Goal: Find specific page/section: Find specific page/section

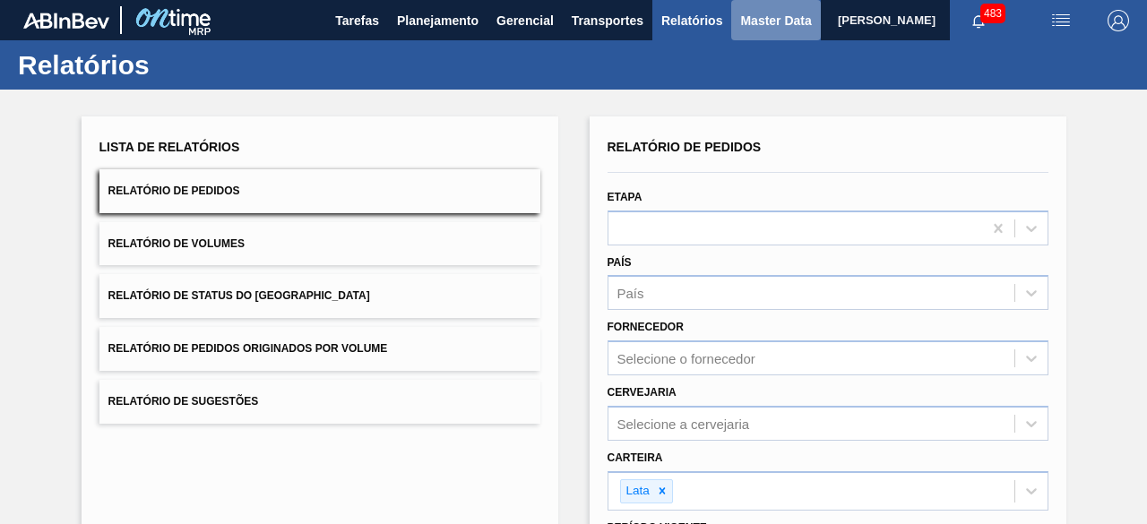
click at [746, 13] on span "Master Data" at bounding box center [775, 21] width 71 height 22
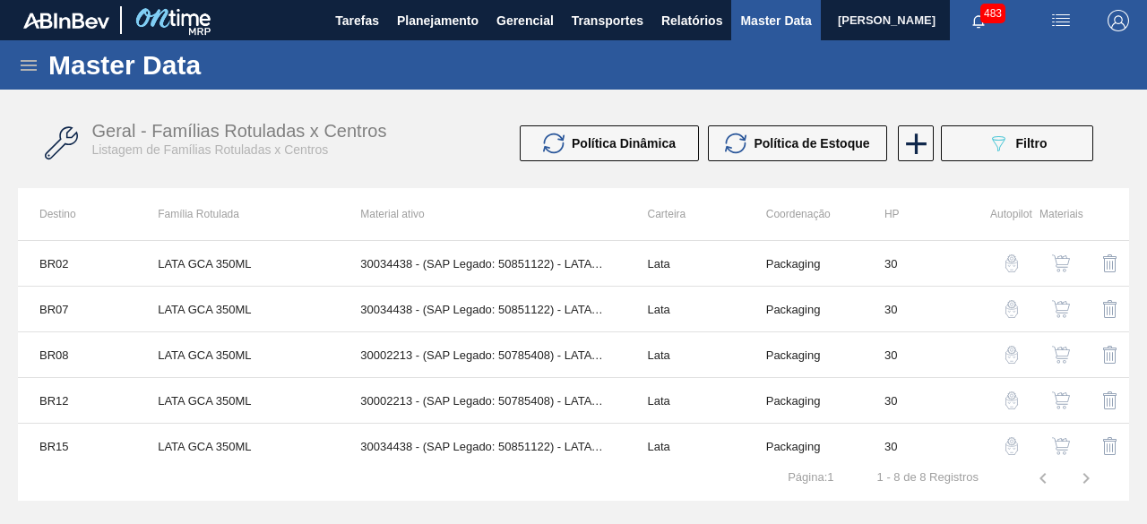
click at [29, 70] on icon at bounding box center [29, 65] width 16 height 11
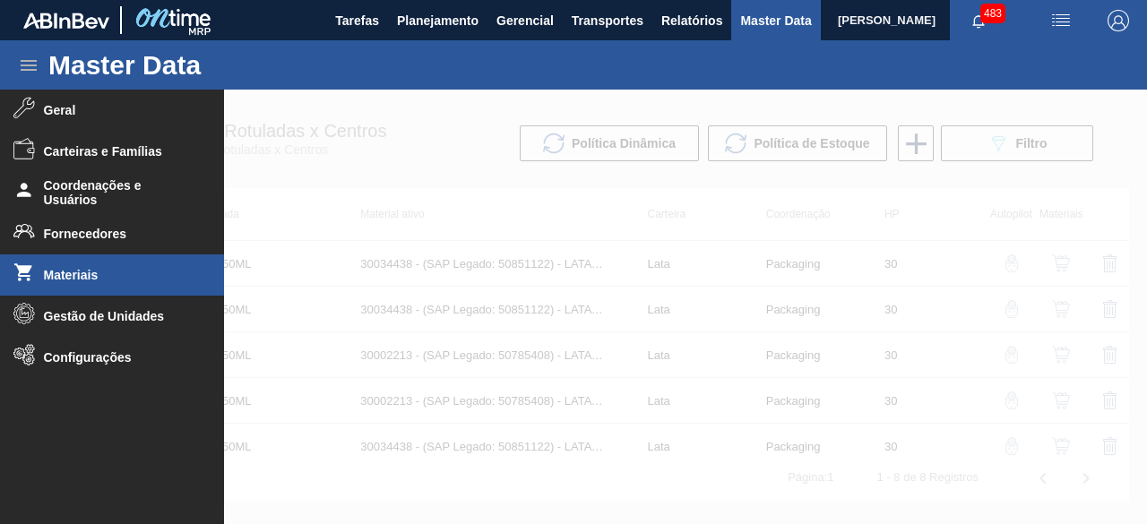
click at [117, 275] on span "Materiais" at bounding box center [118, 275] width 148 height 14
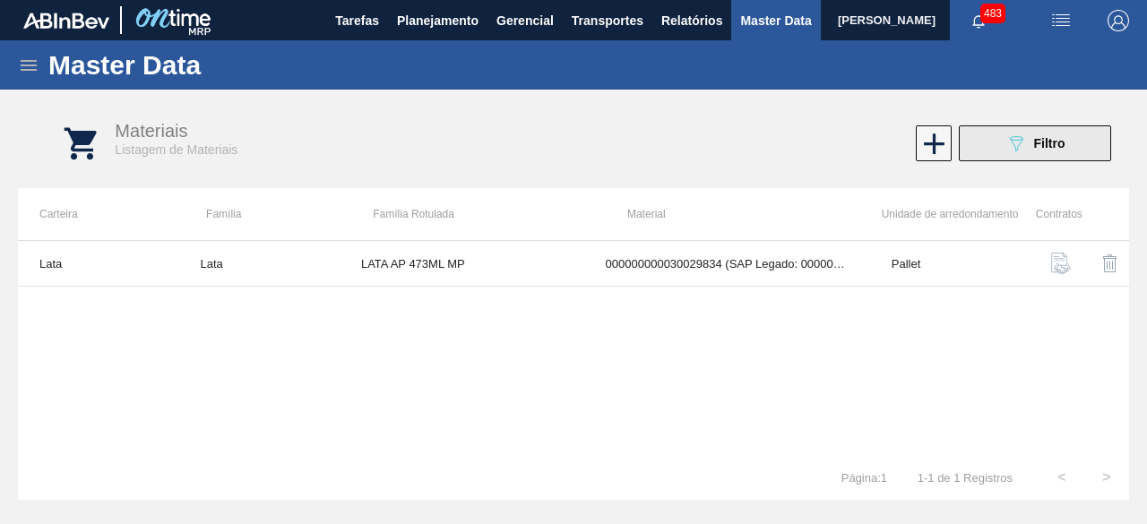
click at [1006, 138] on icon "089F7B8B-B2A5-4AFE-B5C0-19BA573D28AC" at bounding box center [1017, 144] width 22 height 22
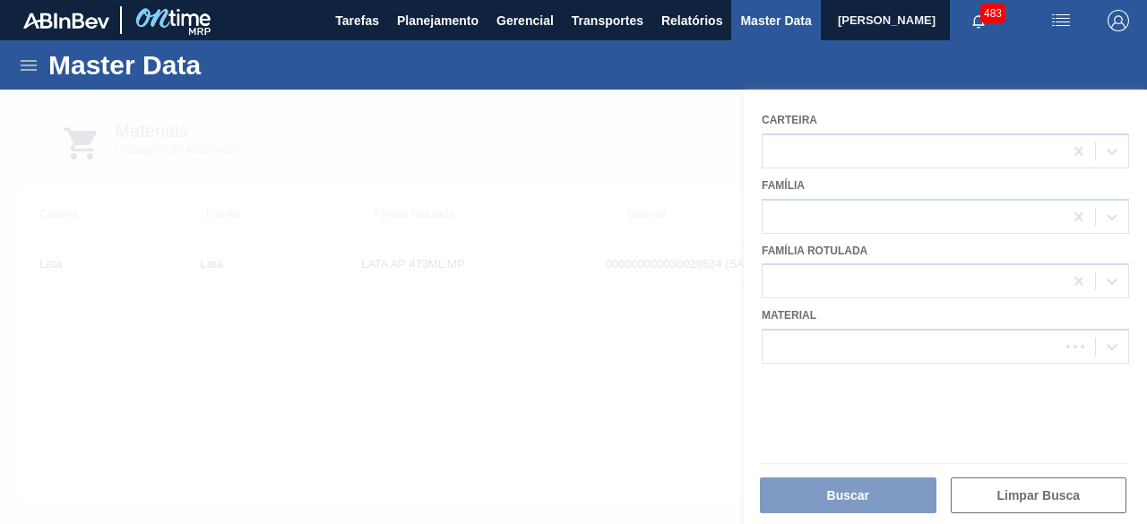
click at [851, 338] on div at bounding box center [573, 307] width 1147 height 435
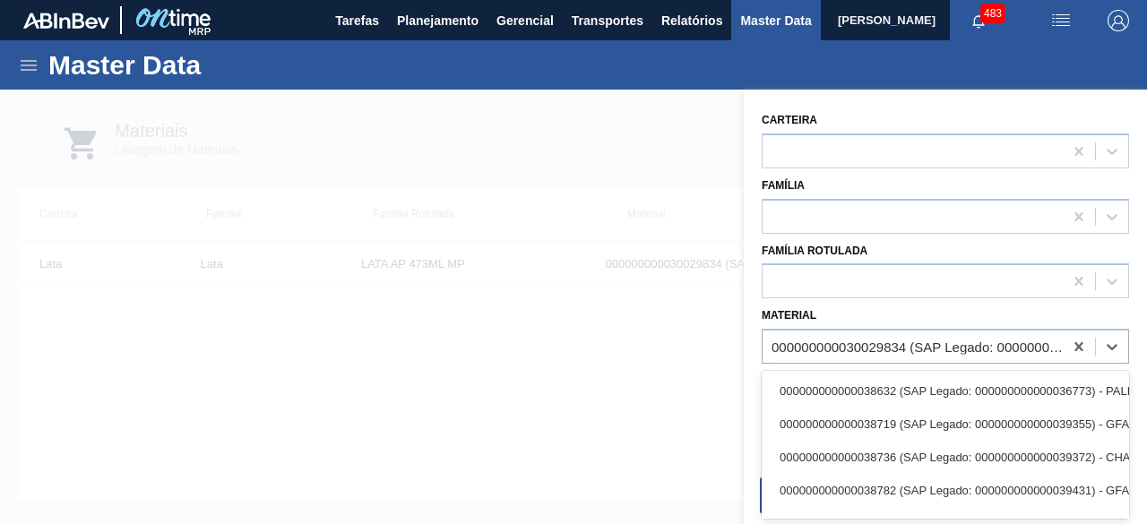
click at [851, 340] on div "000000000030029834 (SAP Legado: 000000000050820065) - LATA AL 473ML AP MP 429" at bounding box center [918, 347] width 293 height 15
paste input "30034236"
type input "30034236"
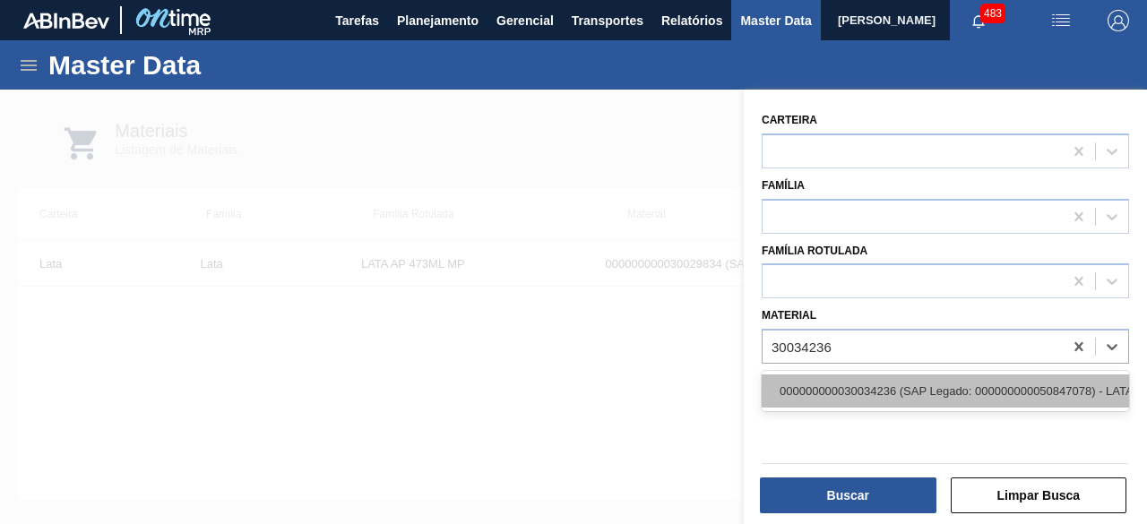
click at [853, 392] on div "000000000030034236 (SAP Legado: 000000000050847078) - LATA AL ORIGINAL 350ML BR…" at bounding box center [945, 391] width 367 height 33
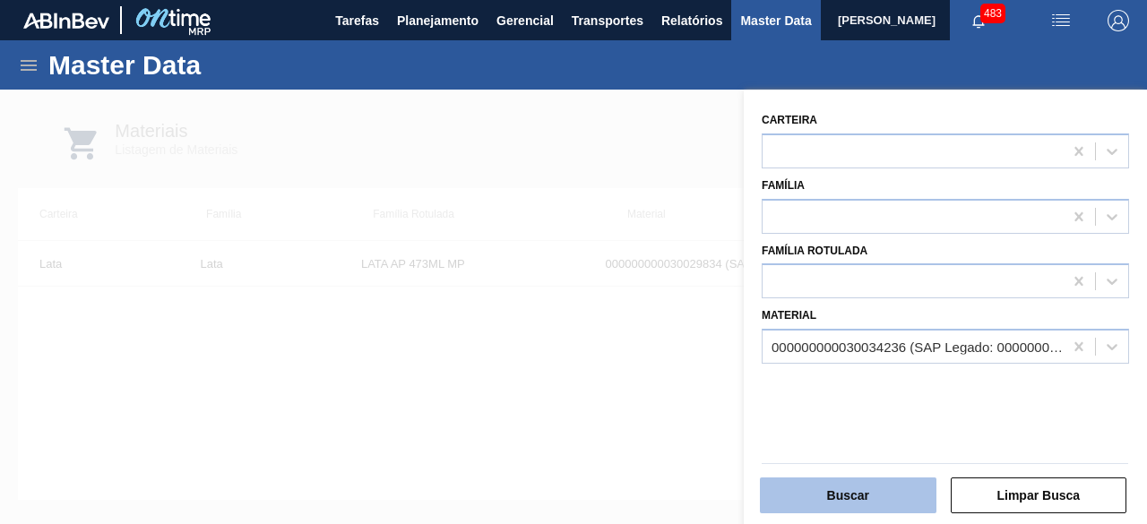
click at [880, 496] on button "Buscar" at bounding box center [848, 496] width 177 height 36
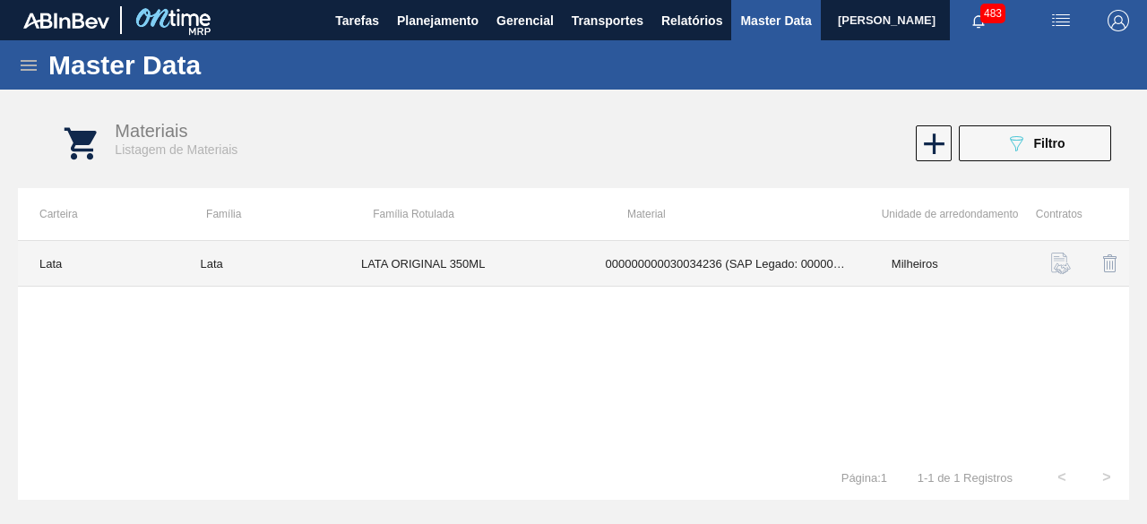
click at [602, 255] on td "000000000030034236 (SAP Legado: 000000000050847078) - LATA AL ORIGINAL 350ML BR…" at bounding box center [727, 264] width 286 height 46
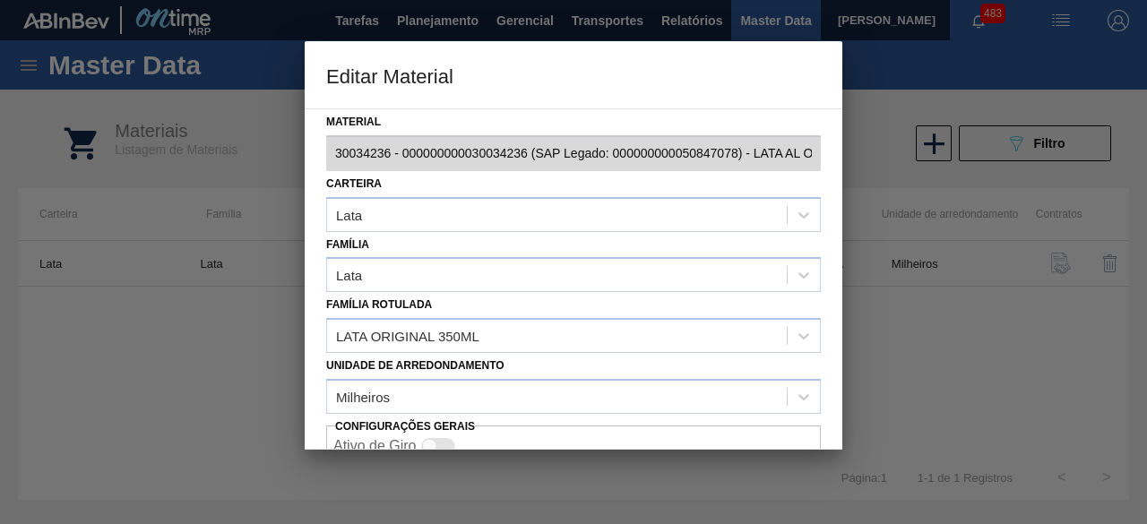
scroll to position [75, 0]
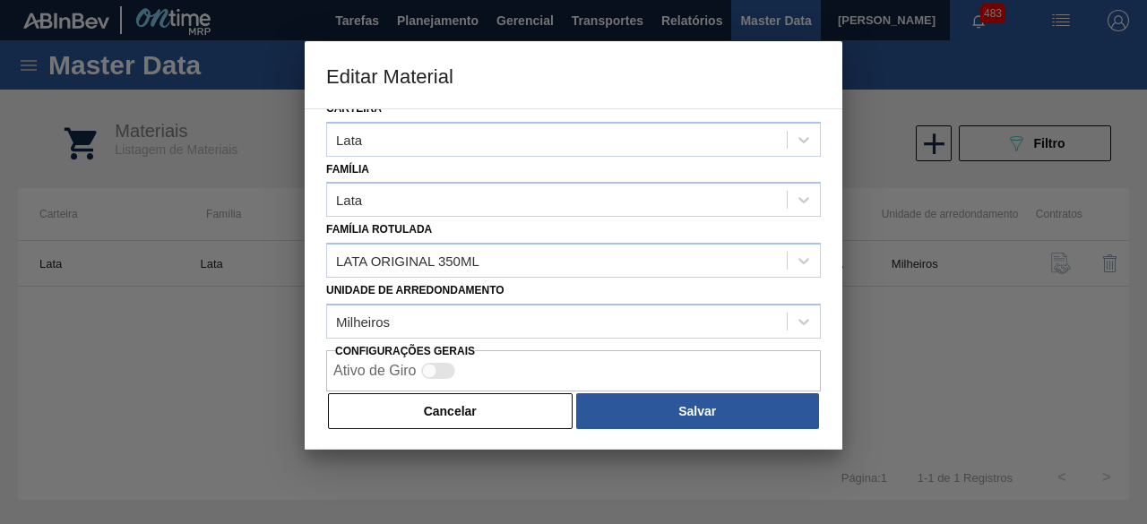
drag, startPoint x: 458, startPoint y: 419, endPoint x: 497, endPoint y: 381, distance: 54.5
click at [479, 402] on button "Cancelar" at bounding box center [450, 411] width 245 height 36
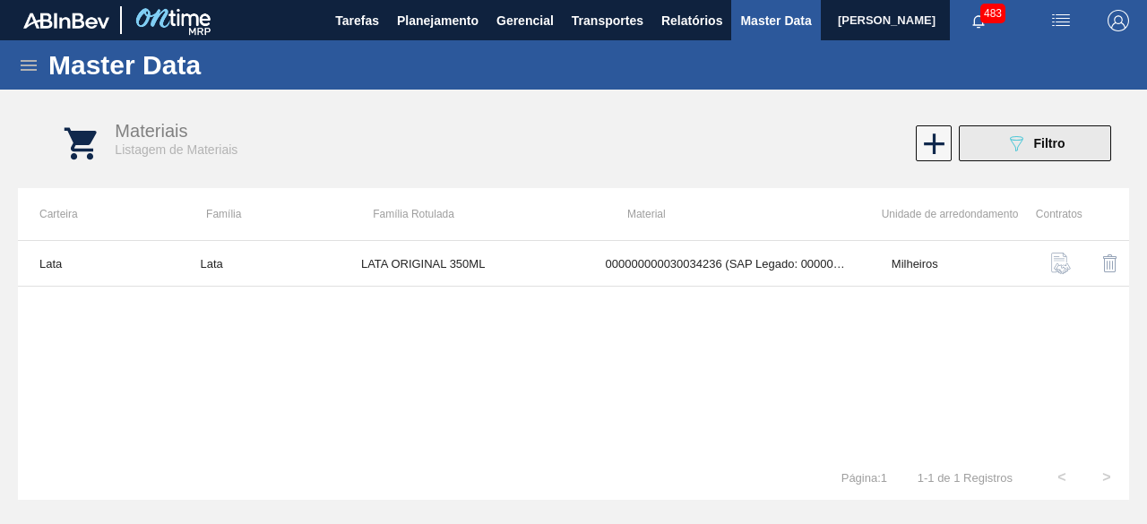
click at [1000, 145] on button "089F7B8B-B2A5-4AFE-B5C0-19BA573D28AC Filtro" at bounding box center [1035, 143] width 152 height 36
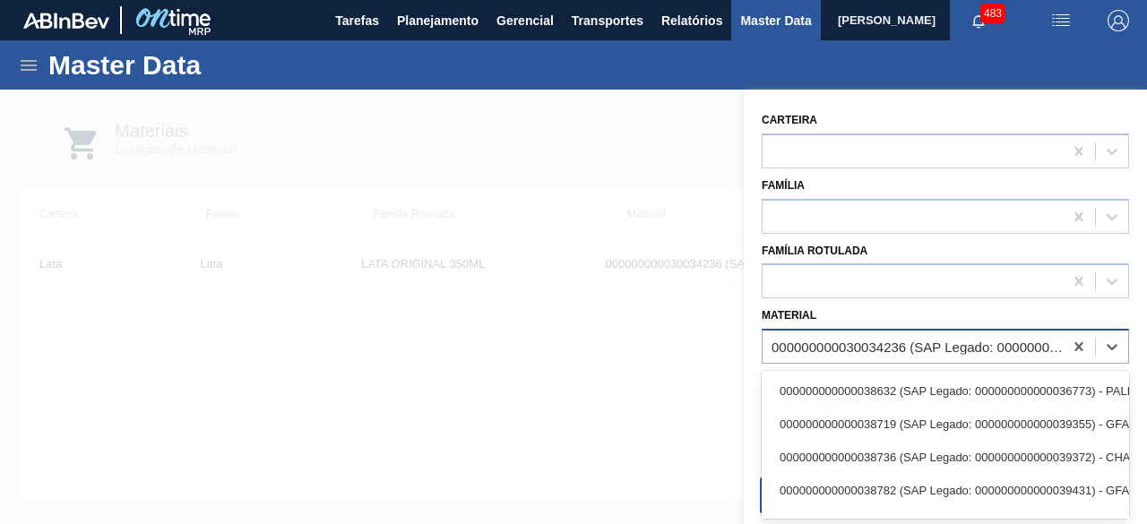
click at [871, 341] on div "000000000030034236 (SAP Legado: 000000000050847078) - LATA AL ORIGINAL 350ML BR…" at bounding box center [918, 347] width 293 height 15
paste input "30029834"
type input "30029834"
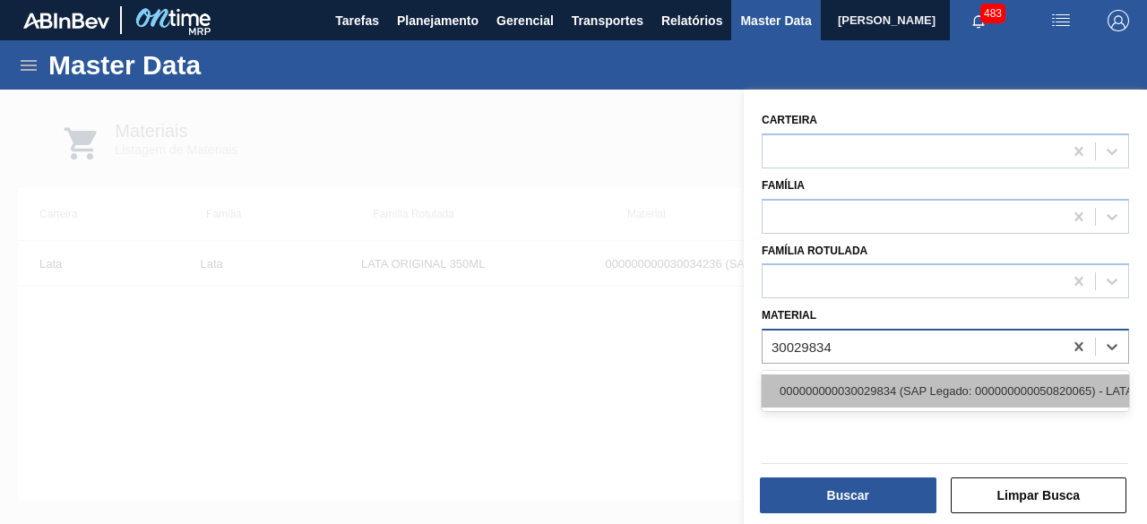
click at [871, 395] on div "000000000030029834 (SAP Legado: 000000000050820065) - LATA AL 473ML AP MP 429" at bounding box center [945, 391] width 367 height 33
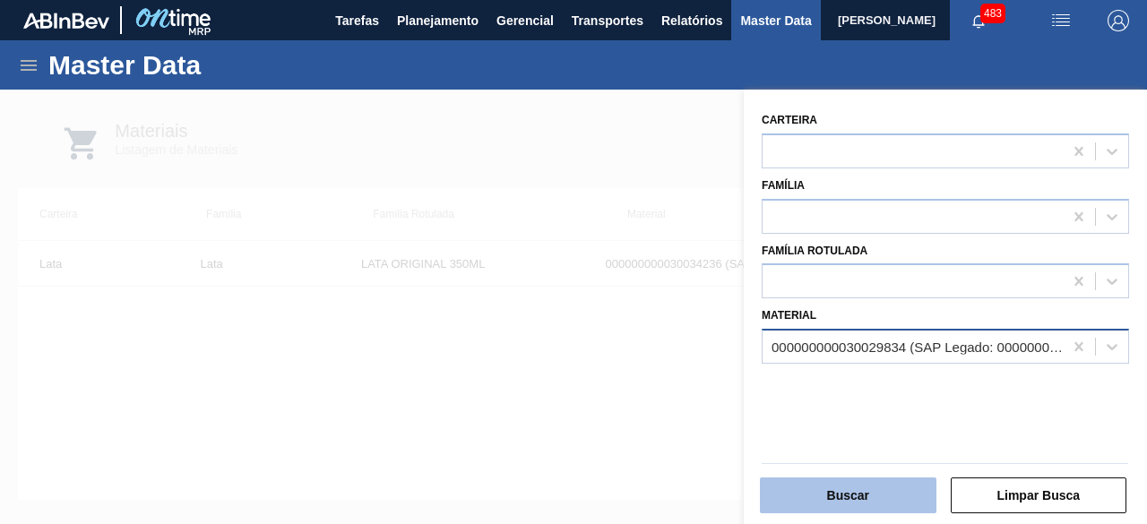
click at [864, 492] on button "Buscar" at bounding box center [848, 496] width 177 height 36
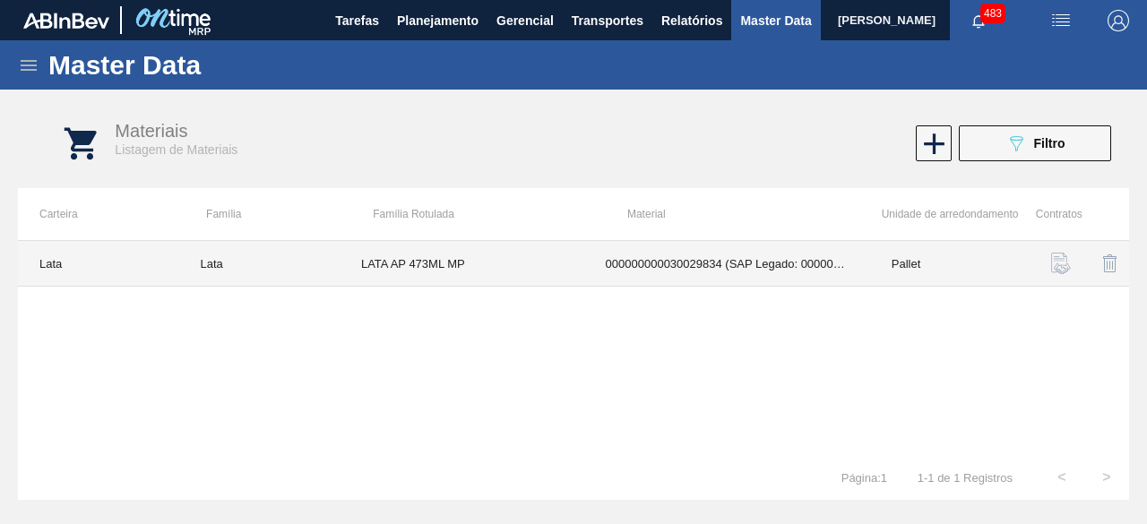
click at [491, 252] on td "LATA AP 473ML MP" at bounding box center [462, 264] width 245 height 46
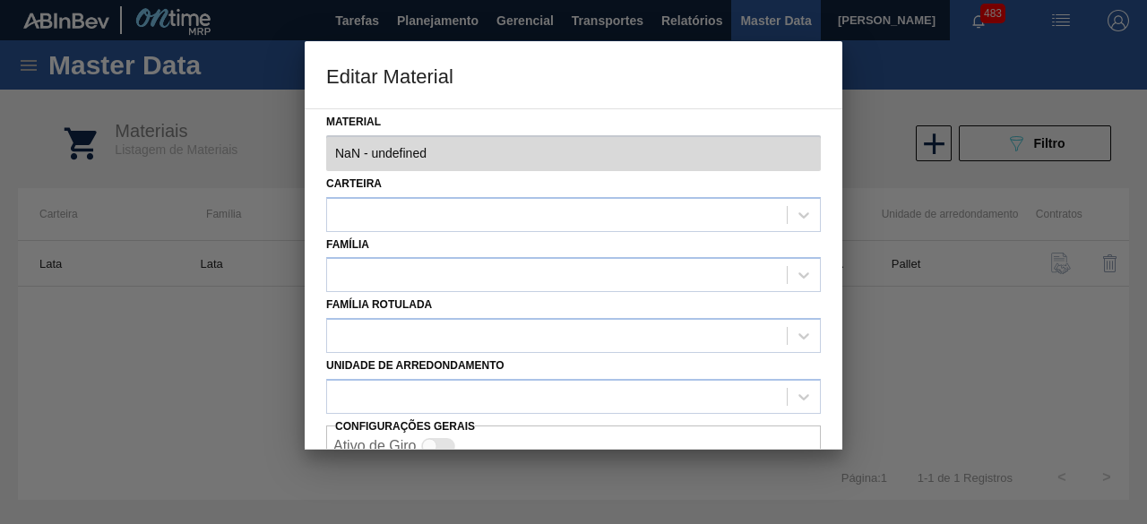
type input "30029834 - 000000000030029834 (SAP Legado: 000000000050820065) - LATA AL 473ML …"
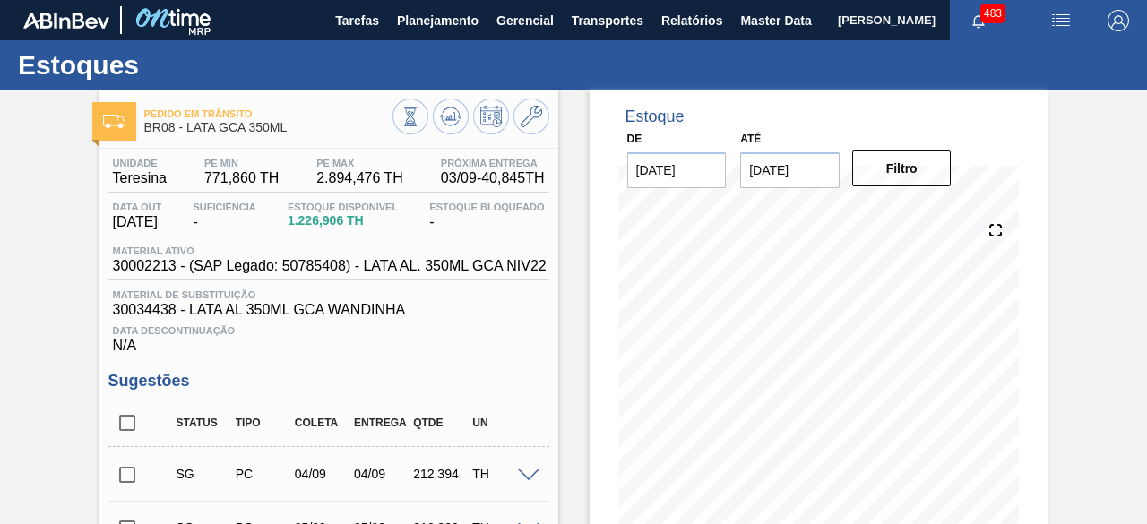
scroll to position [445, 0]
